Goal: Navigation & Orientation: Understand site structure

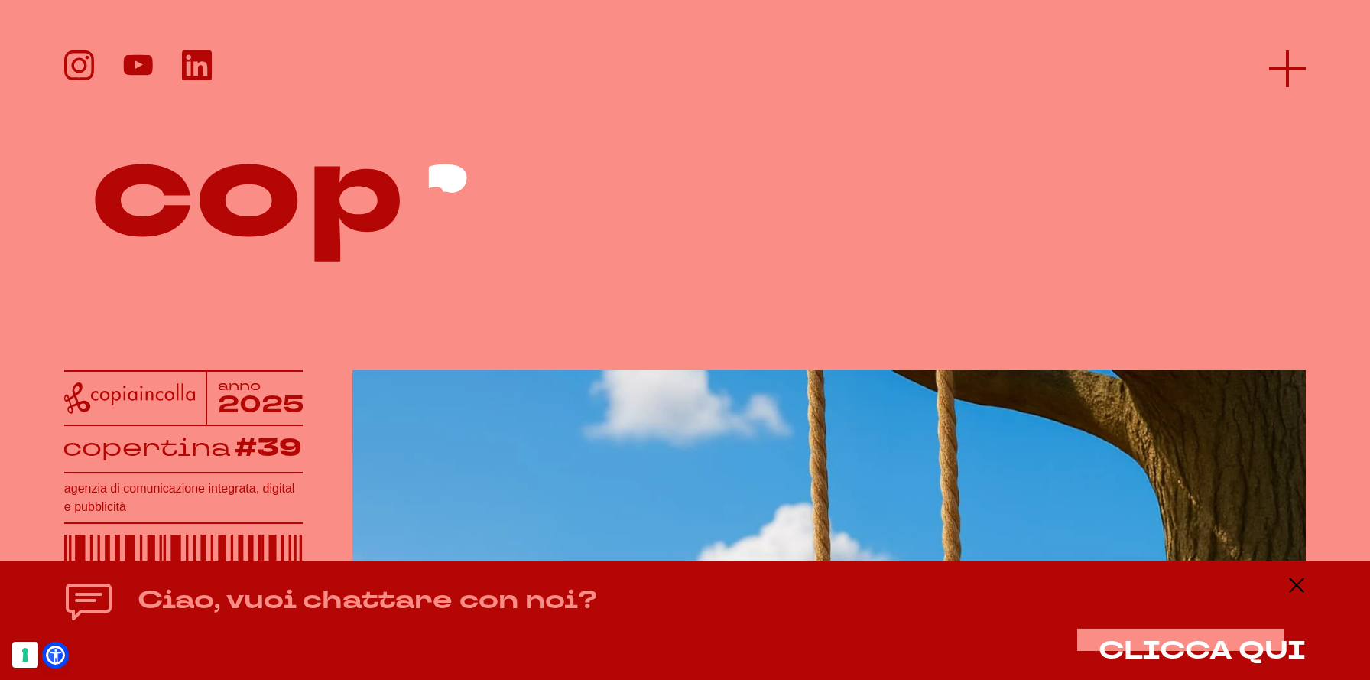
click at [1295, 79] on icon at bounding box center [1287, 68] width 37 height 37
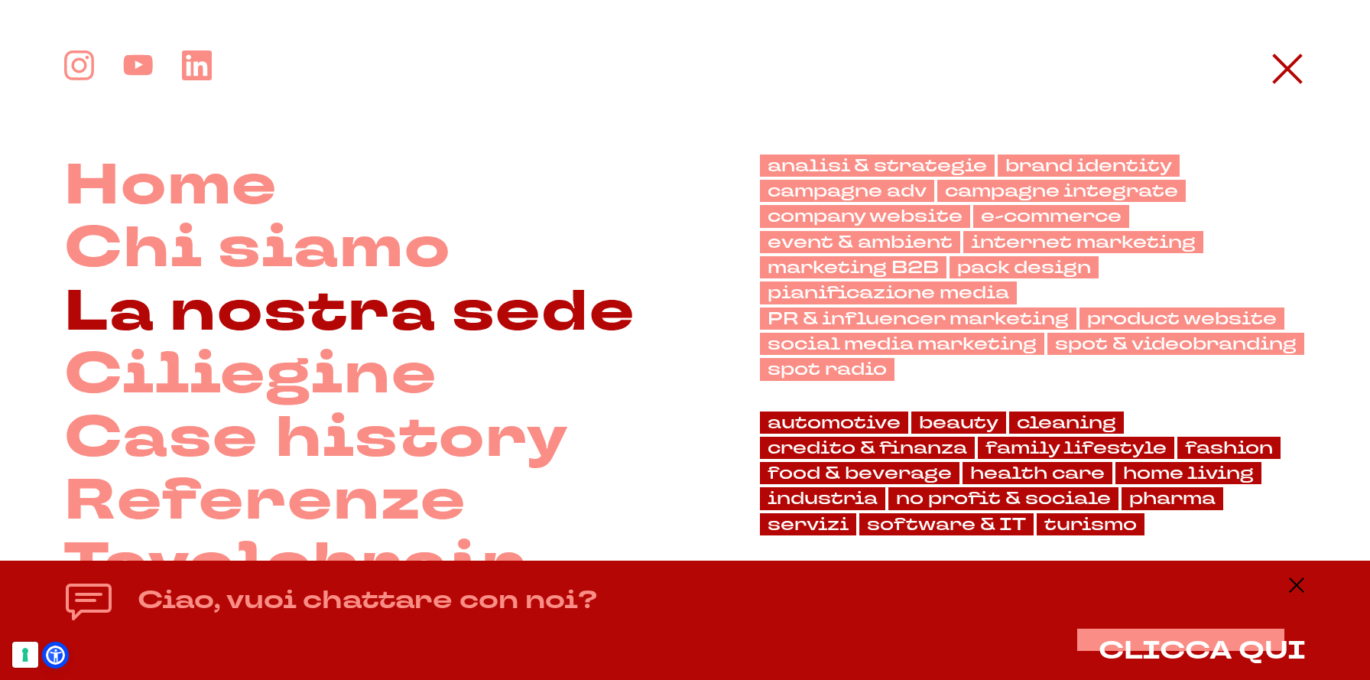
click at [534, 316] on link "La nostra sede" at bounding box center [349, 312] width 571 height 63
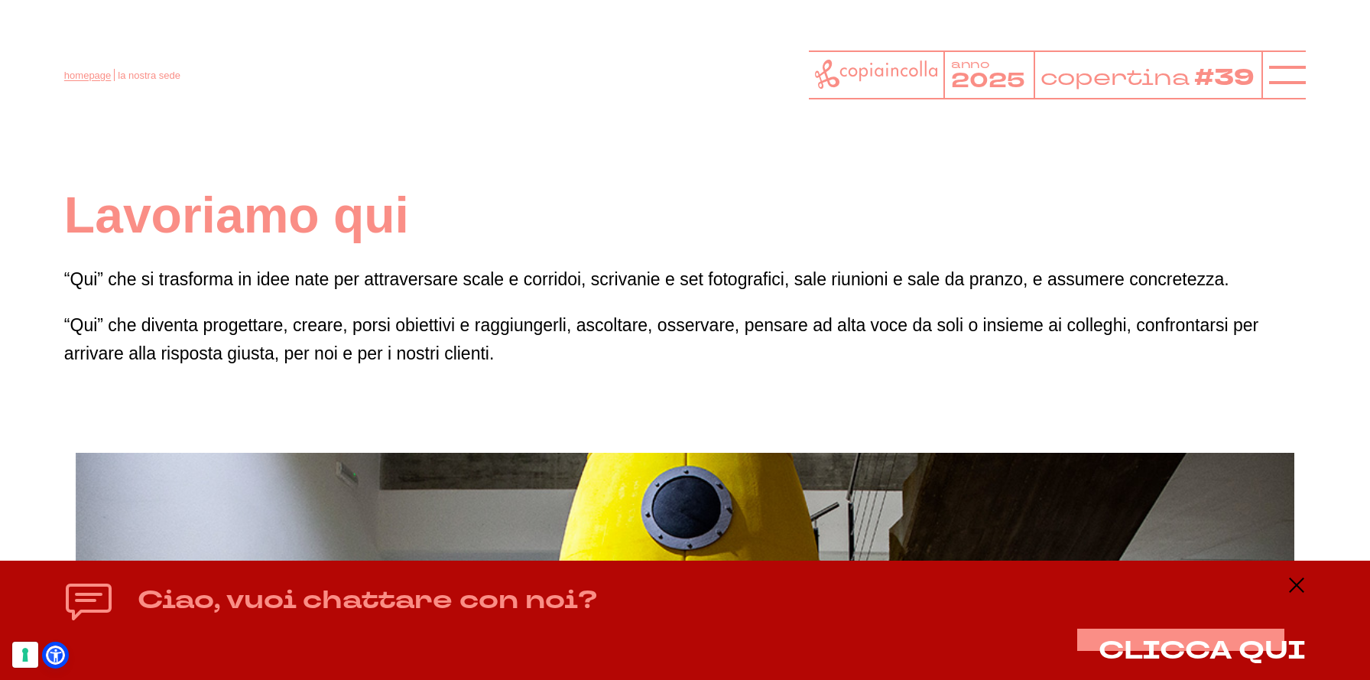
click at [96, 70] on link "homepage" at bounding box center [87, 75] width 47 height 11
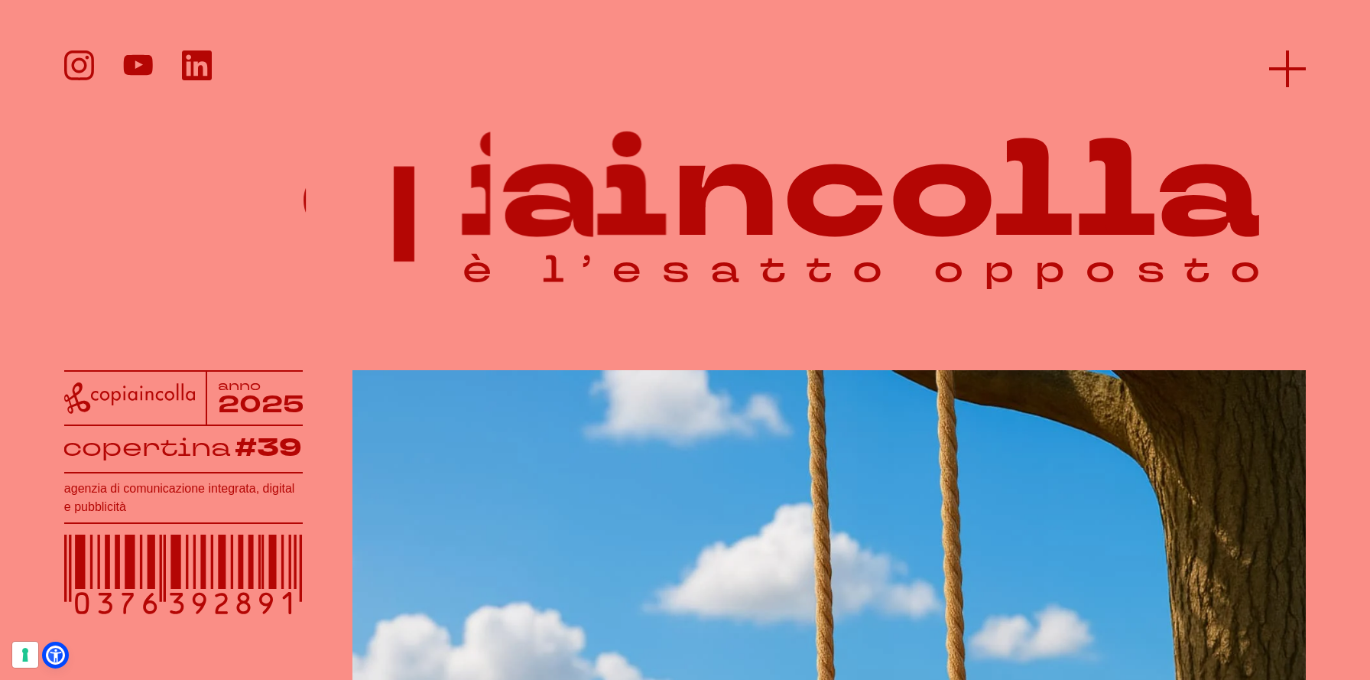
click at [1282, 60] on icon at bounding box center [1287, 68] width 37 height 37
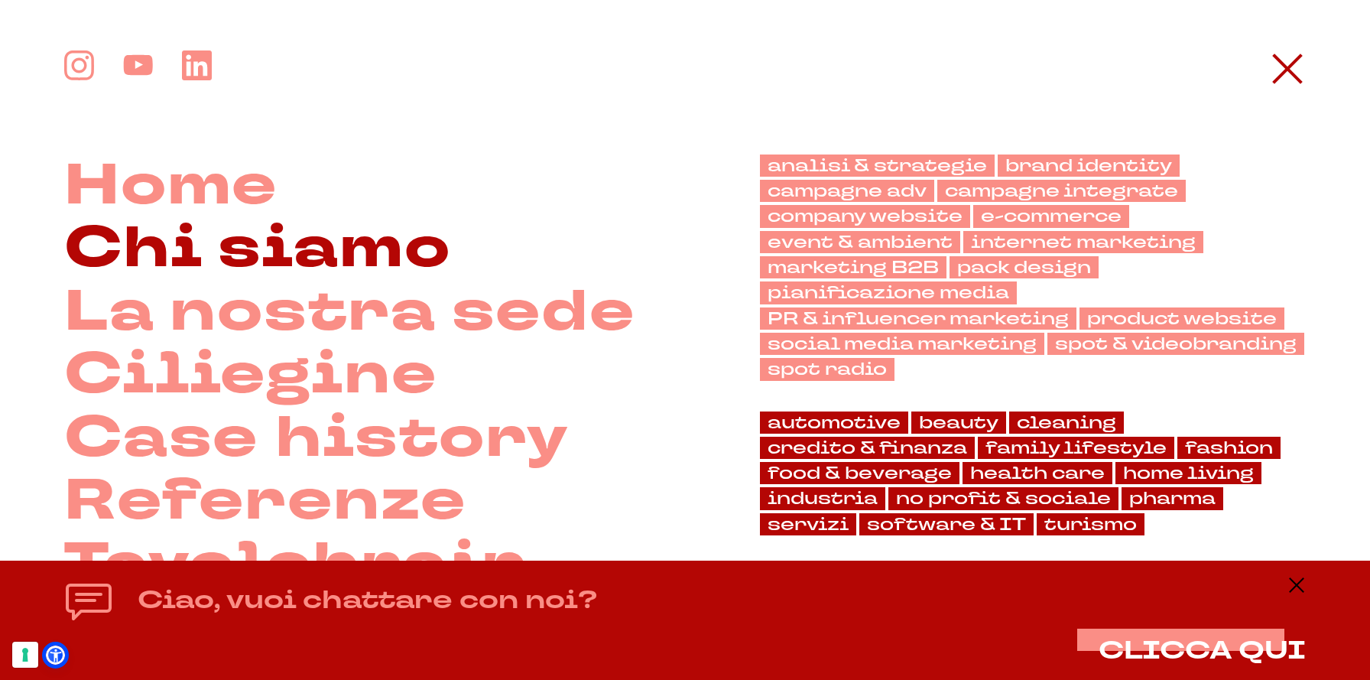
click at [303, 255] on link "Chi siamo" at bounding box center [257, 248] width 387 height 63
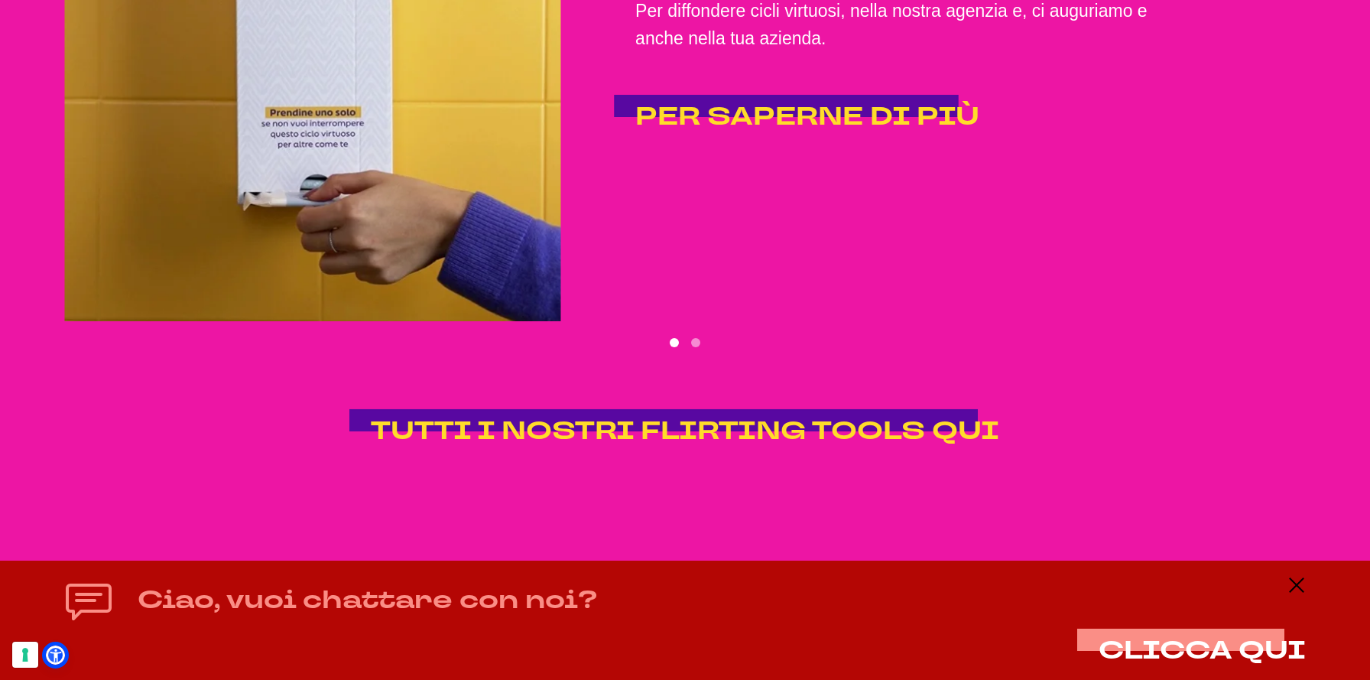
scroll to position [3600, 0]
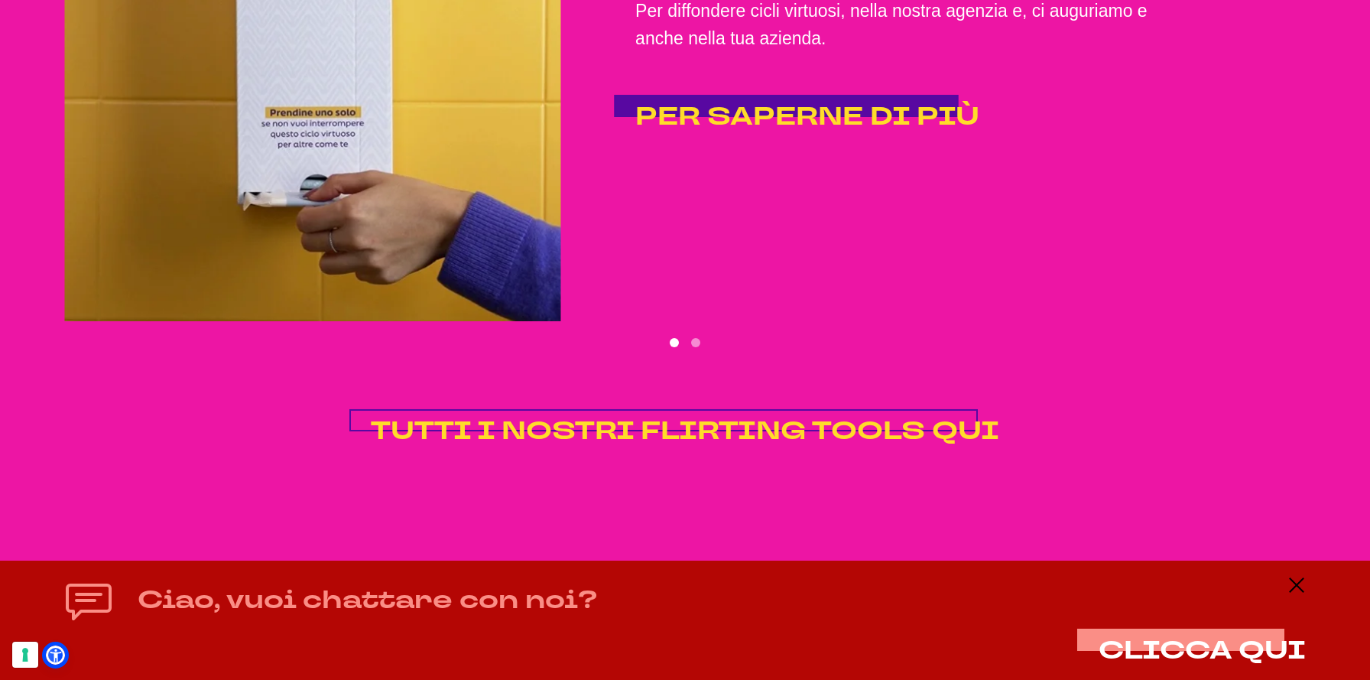
click at [953, 436] on span "TUTTI I NOSTRI FLIRTING TOOLS QUI" at bounding box center [685, 431] width 628 height 34
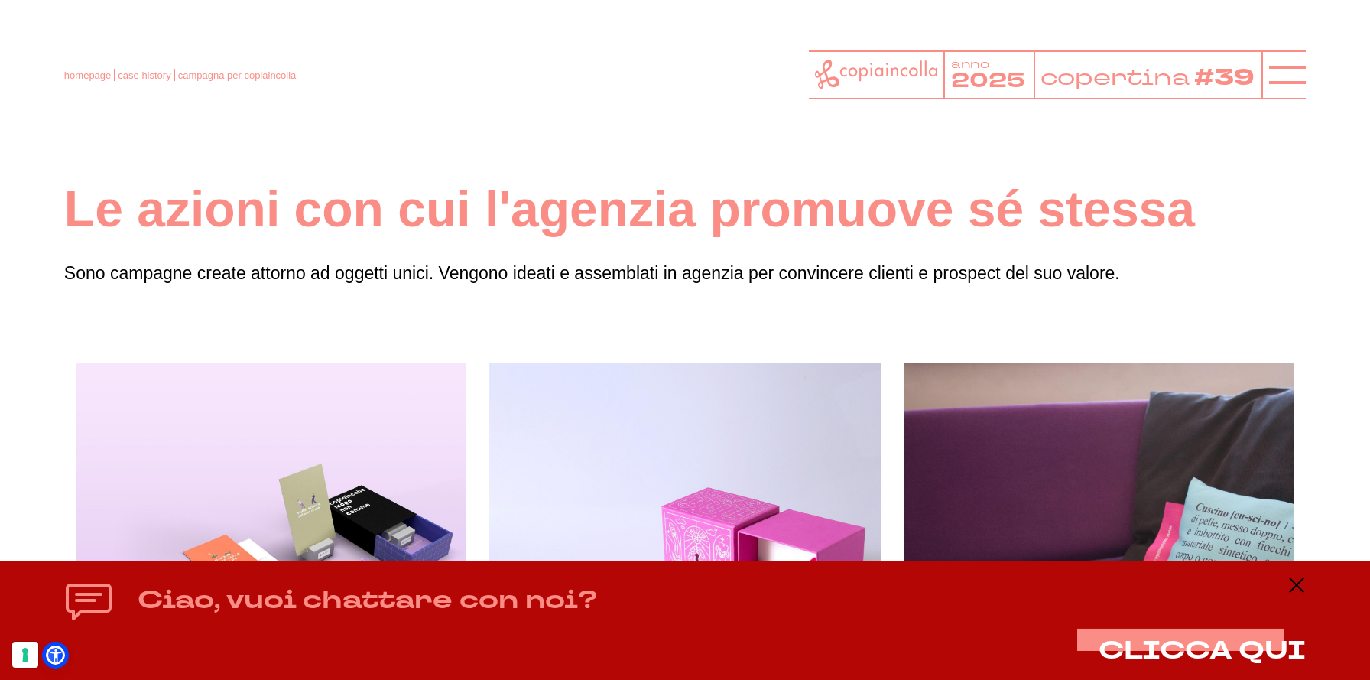
scroll to position [3, 0]
